Goal: Information Seeking & Learning: Learn about a topic

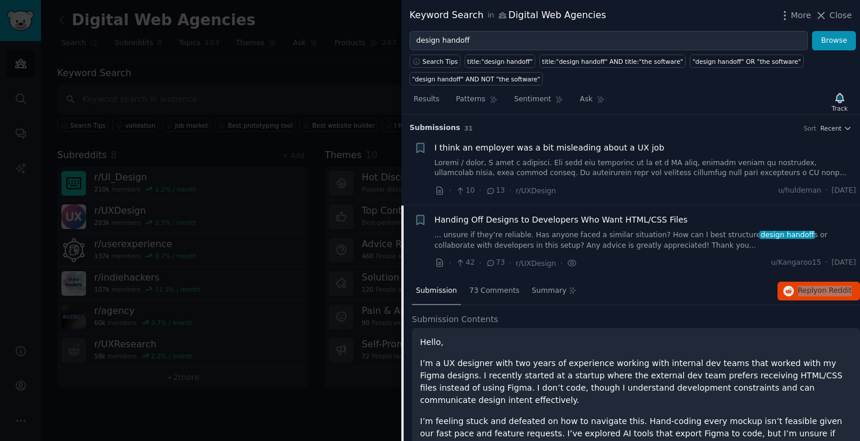
scroll to position [91, 0]
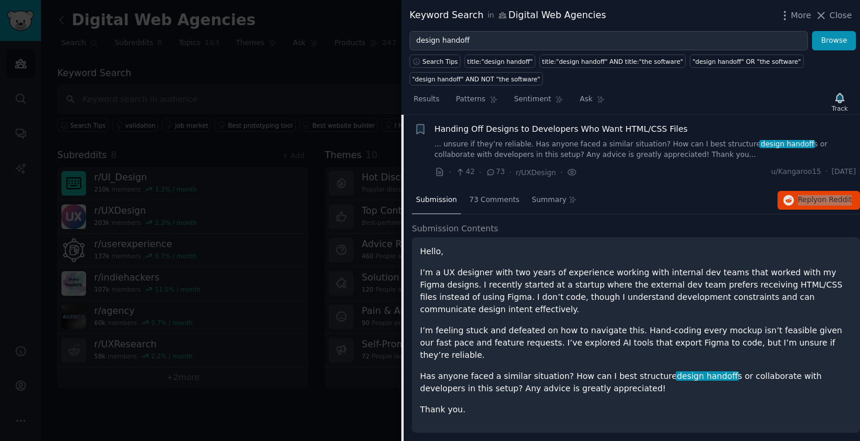
click at [0, 0] on div "Keyword Search in Digital Web Agencies More Close design handoff Browse Search …" at bounding box center [430, 220] width 860 height 441
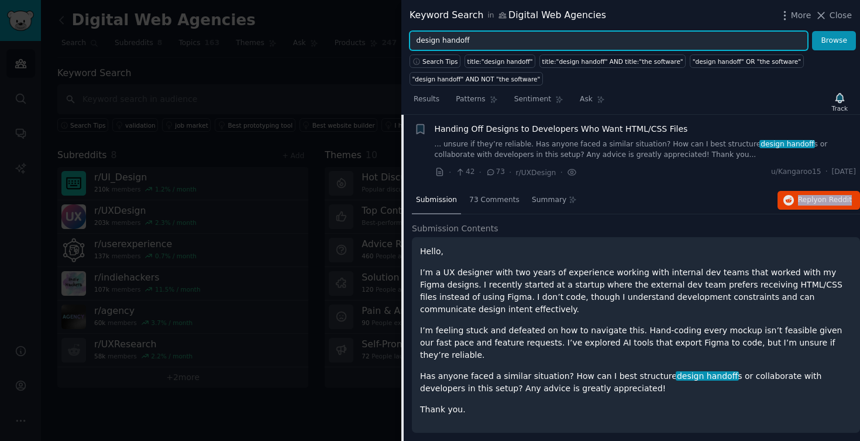
click at [478, 34] on input "design handoff" at bounding box center [609, 41] width 399 height 20
type input "ux handoff"
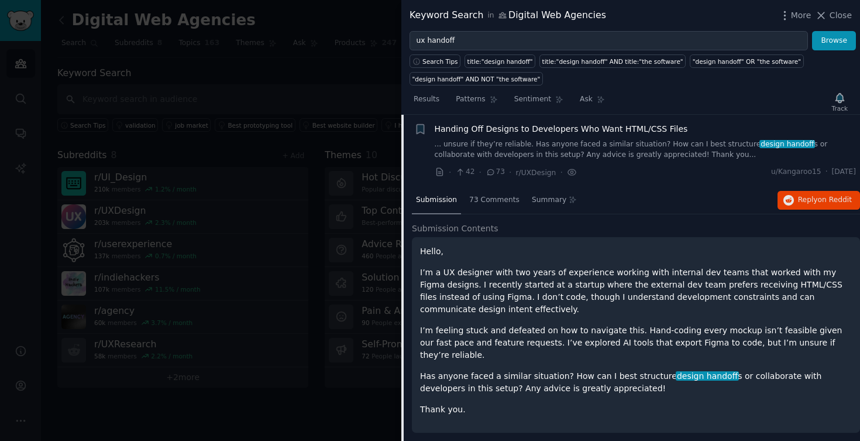
click at [370, 18] on div at bounding box center [430, 220] width 860 height 441
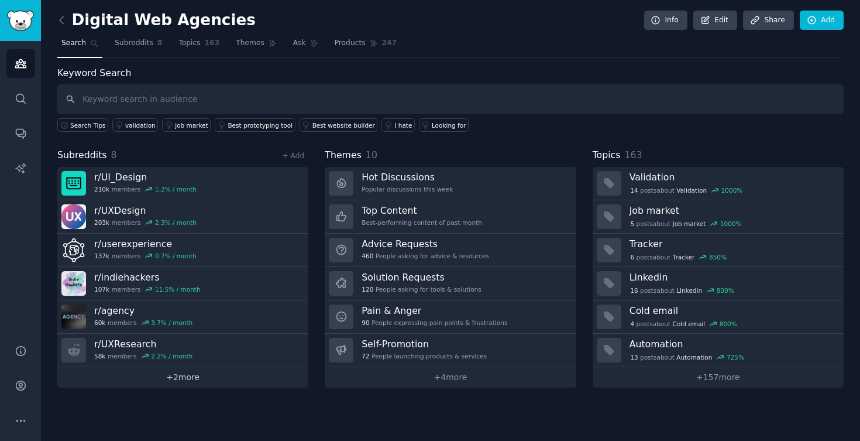
click at [181, 378] on link "+ 2 more" at bounding box center [182, 377] width 251 height 20
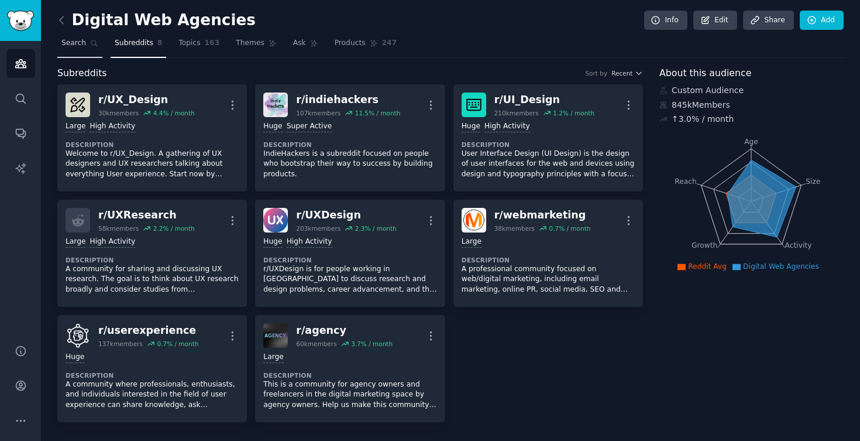
click at [83, 43] on span "Search" at bounding box center [73, 43] width 25 height 11
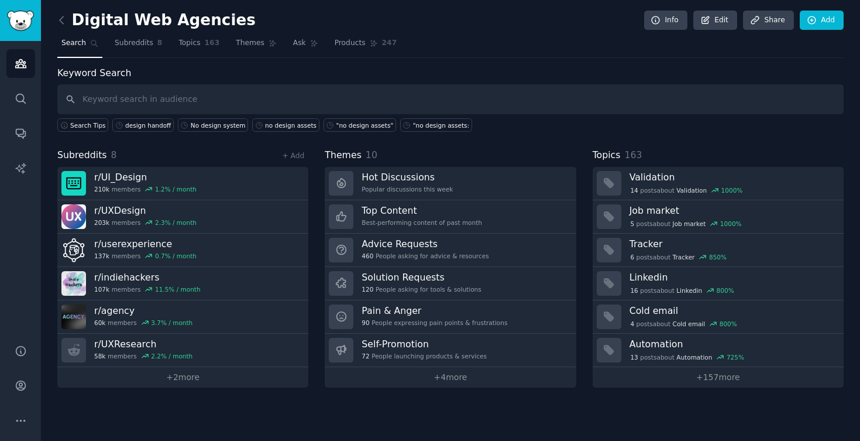
click at [136, 97] on input "text" at bounding box center [450, 99] width 787 height 30
type input "UX handoff"
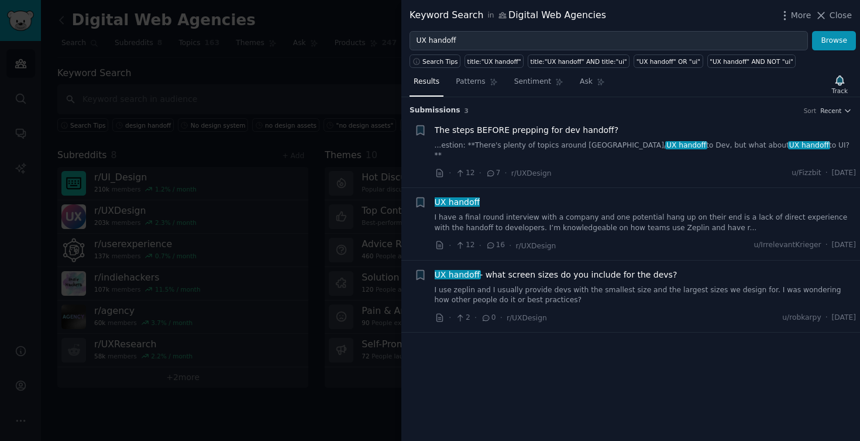
click at [269, 210] on div at bounding box center [430, 220] width 860 height 441
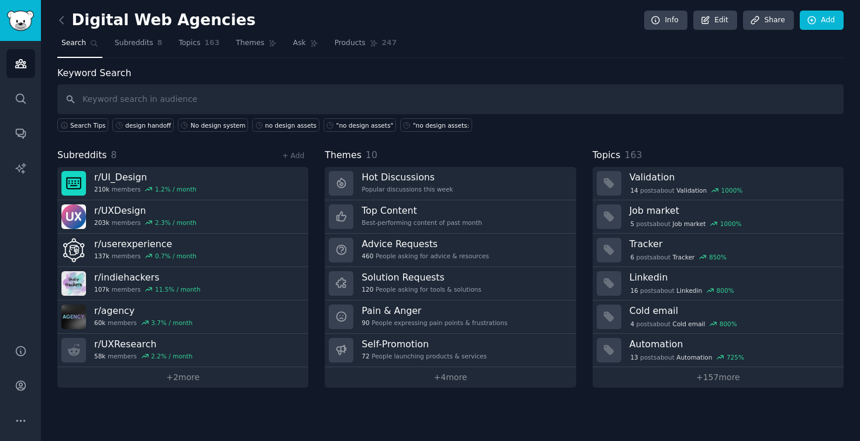
click at [77, 41] on span "Search" at bounding box center [73, 43] width 25 height 11
click at [18, 91] on link "Search" at bounding box center [20, 98] width 29 height 29
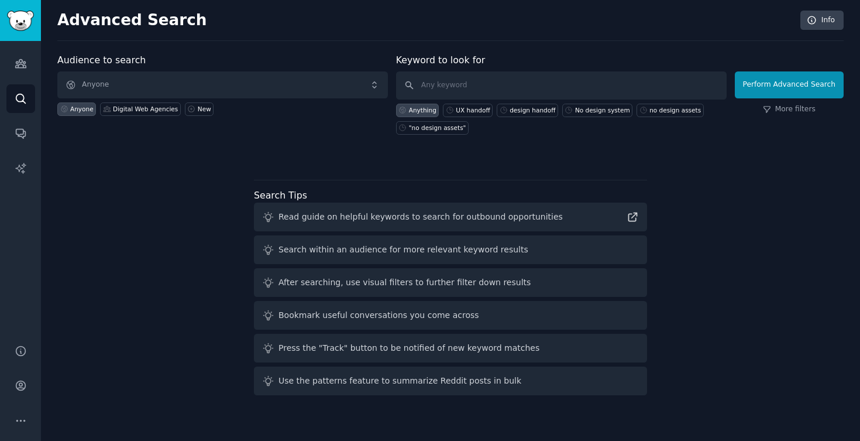
drag, startPoint x: 852, startPoint y: 57, endPoint x: 860, endPoint y: 124, distance: 67.8
click at [860, 124] on body "Audiences Audiences Search Conversations AI Reports Help Account More Advanced …" at bounding box center [430, 220] width 860 height 441
drag, startPoint x: 853, startPoint y: 138, endPoint x: 860, endPoint y: 382, distance: 243.6
click at [860, 382] on body "Audiences Audiences Search Conversations AI Reports Help Account More Advanced …" at bounding box center [430, 220] width 860 height 441
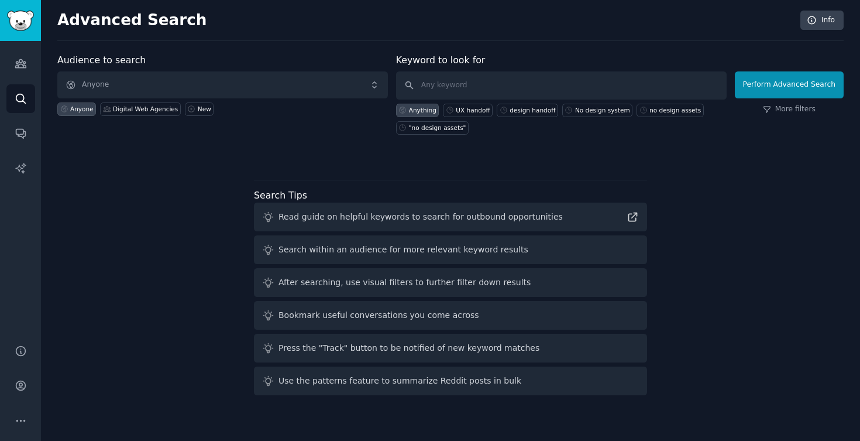
click at [0, 440] on input "button" at bounding box center [0, 447] width 0 height 12
click at [23, 60] on icon "Sidebar" at bounding box center [21, 63] width 12 height 12
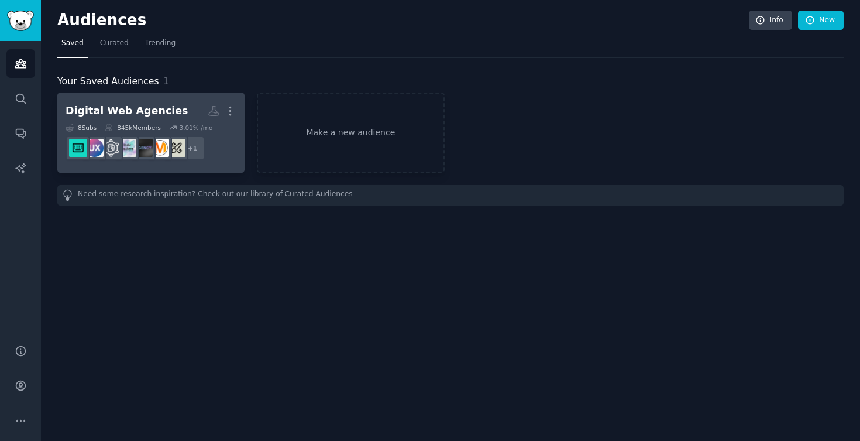
click at [173, 118] on h2 "Digital Web Agencies More" at bounding box center [151, 111] width 171 height 20
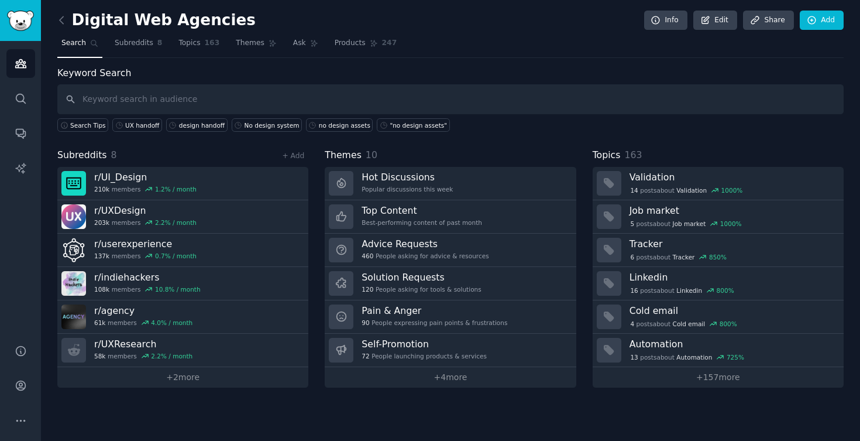
click at [133, 101] on input "text" at bounding box center [450, 99] width 787 height 30
type input "c"
type input "design systems"
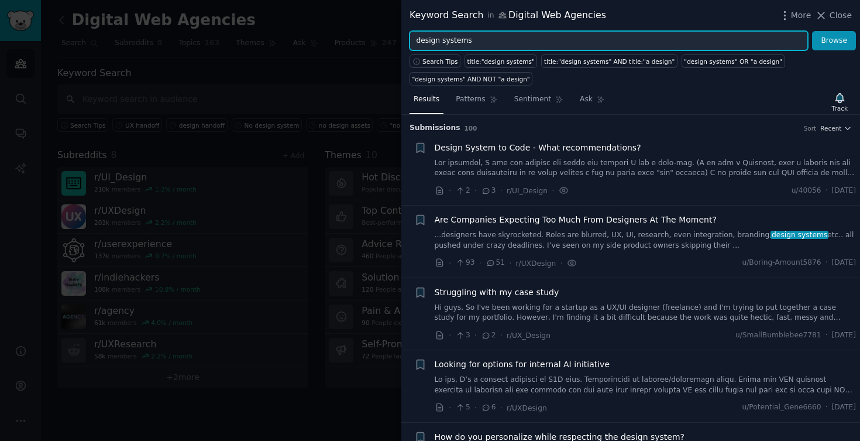
click at [510, 47] on input "design systems" at bounding box center [609, 41] width 399 height 20
type input "inconsistencies"
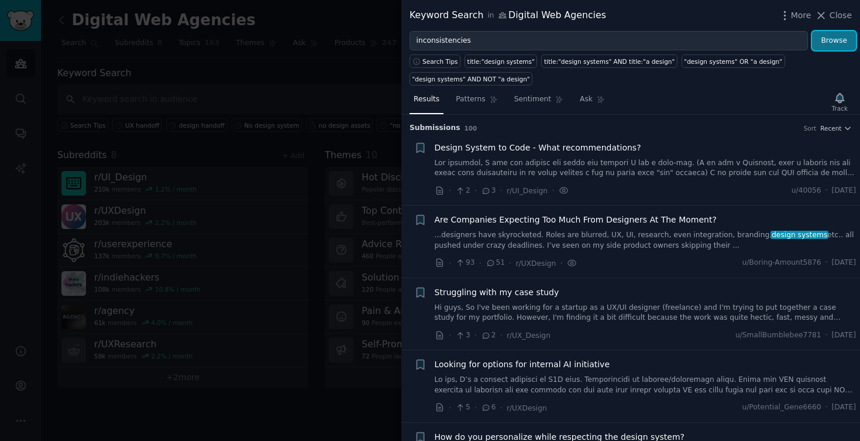
click at [845, 48] on button "Browse" at bounding box center [834, 41] width 44 height 20
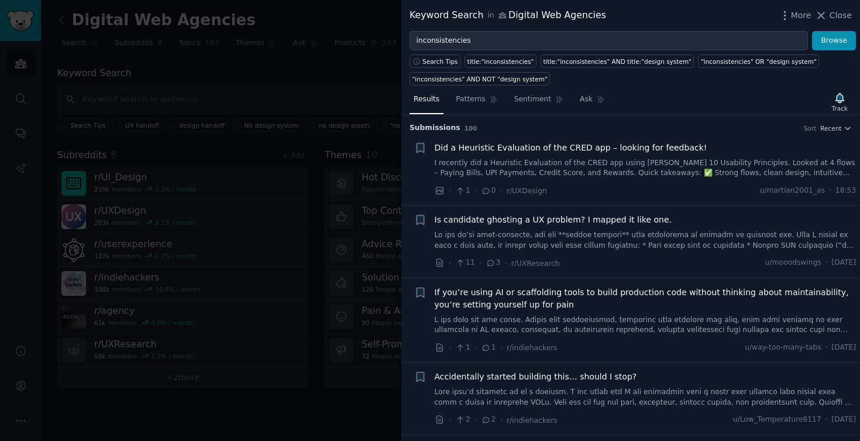
click at [719, 172] on link "I recently did a Heuristic Evaluation of the CRED app using [PERSON_NAME] 10 Us…" at bounding box center [646, 168] width 422 height 20
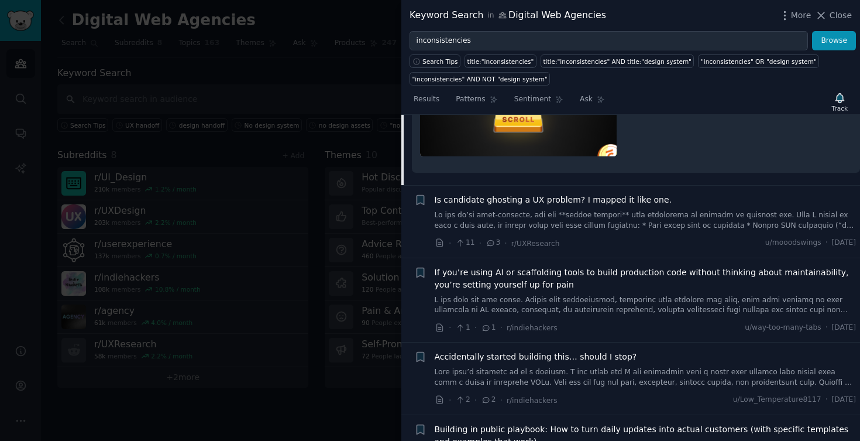
scroll to position [410, 0]
click at [595, 221] on link at bounding box center [646, 219] width 422 height 20
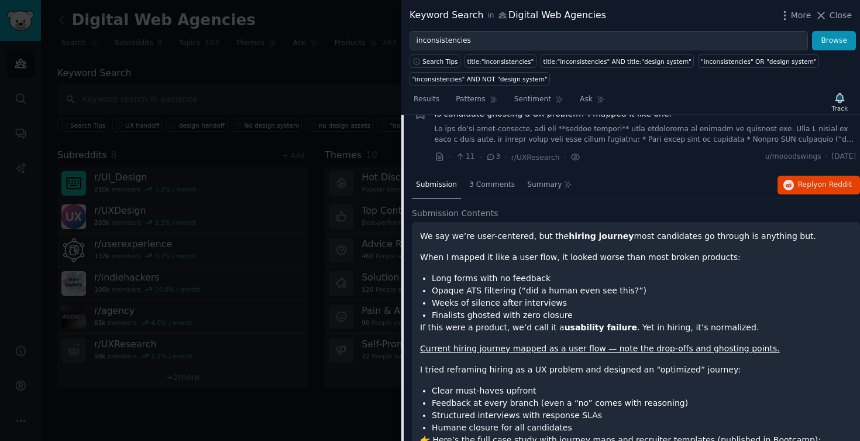
scroll to position [91, 0]
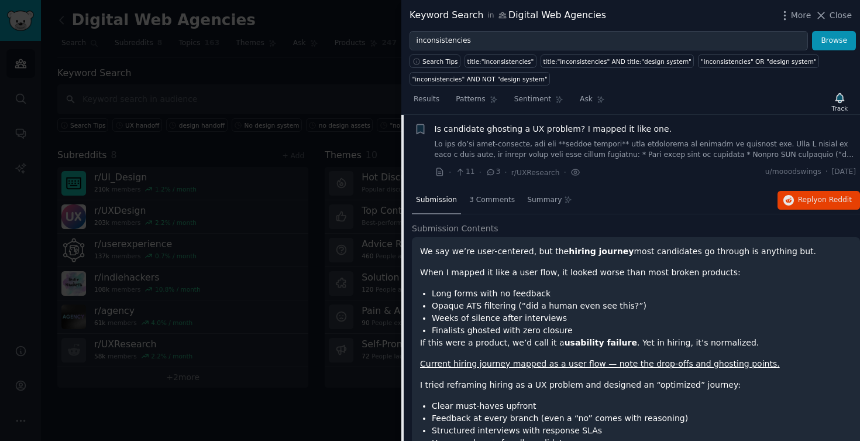
click at [190, 98] on div at bounding box center [430, 220] width 860 height 441
